Goal: Information Seeking & Learning: Learn about a topic

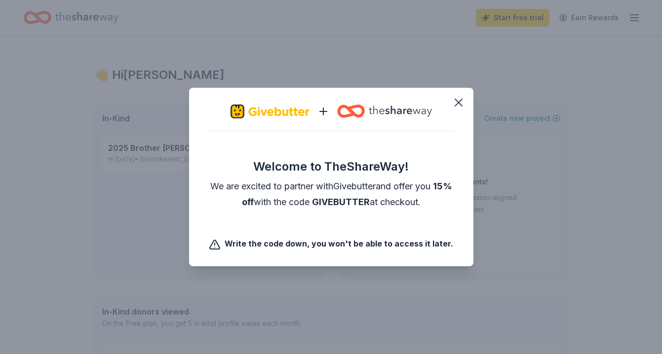
click at [367, 197] on span "GIVEBUTTER" at bounding box center [341, 202] width 58 height 10
copy span "GIVEBUTTER"
click at [455, 106] on icon "button" at bounding box center [458, 102] width 7 height 7
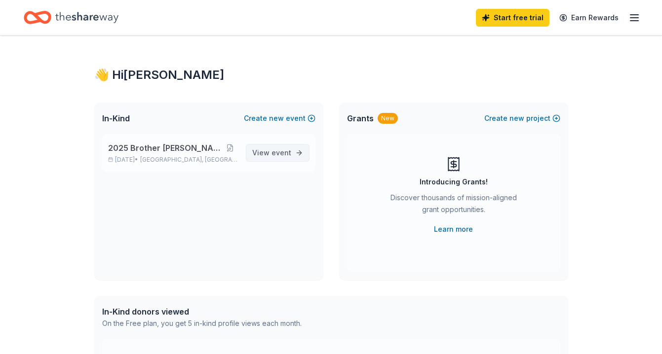
click at [299, 157] on link "View event" at bounding box center [278, 153] width 64 height 18
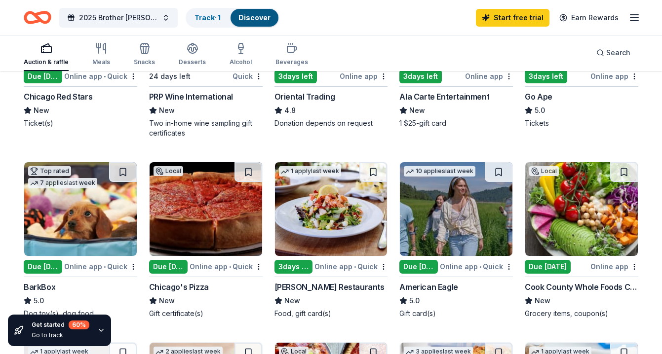
scroll to position [224, 0]
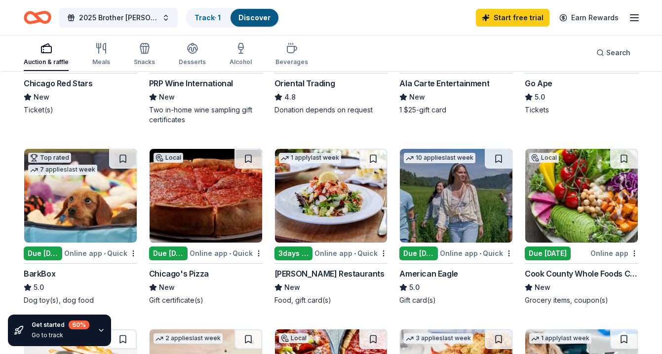
click at [422, 276] on div "American Eagle" at bounding box center [428, 274] width 58 height 12
